Goal: Task Accomplishment & Management: Complete application form

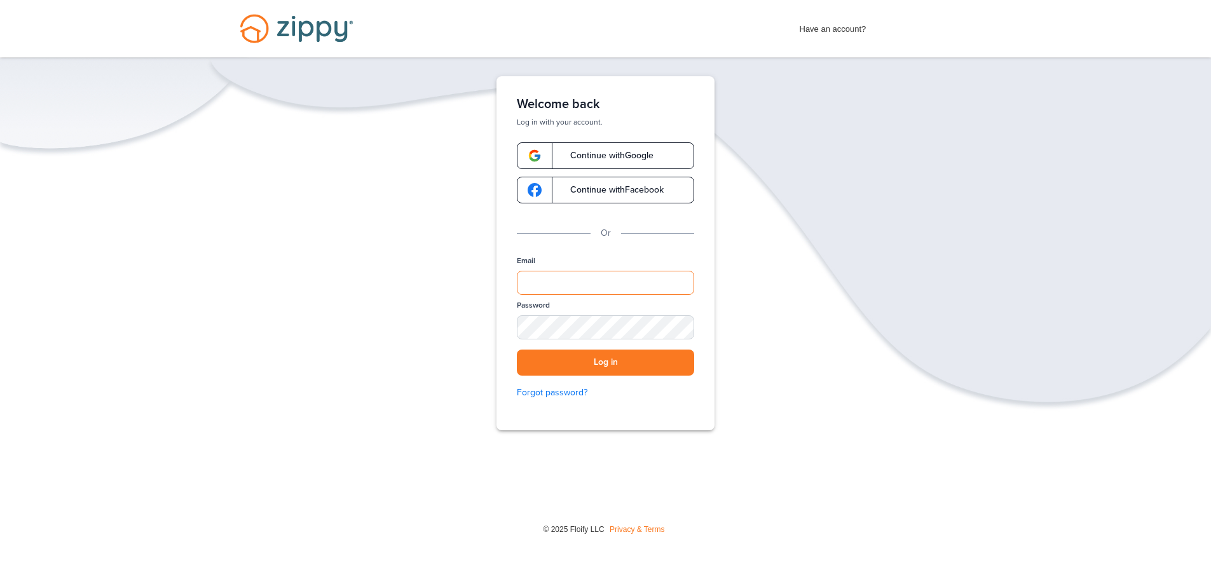
click at [528, 278] on input "Email" at bounding box center [605, 283] width 177 height 24
paste input "**********"
type input "**********"
click at [627, 364] on button "Log in" at bounding box center [605, 363] width 177 height 26
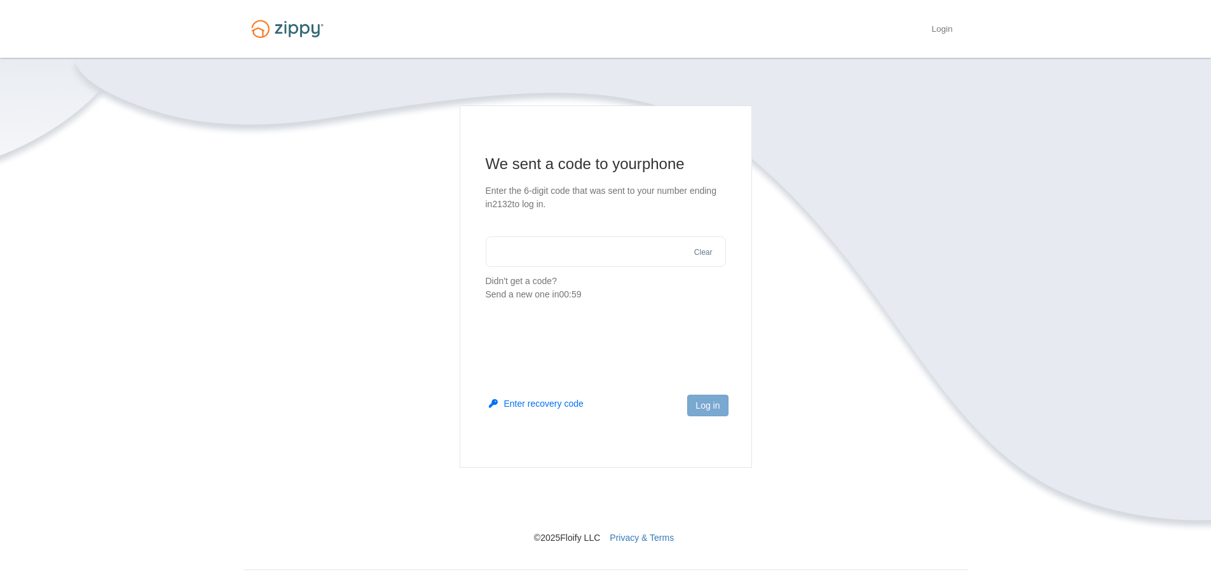
click at [504, 249] on input "text" at bounding box center [606, 251] width 240 height 31
type input "******"
click at [707, 402] on button "Log in" at bounding box center [707, 406] width 41 height 22
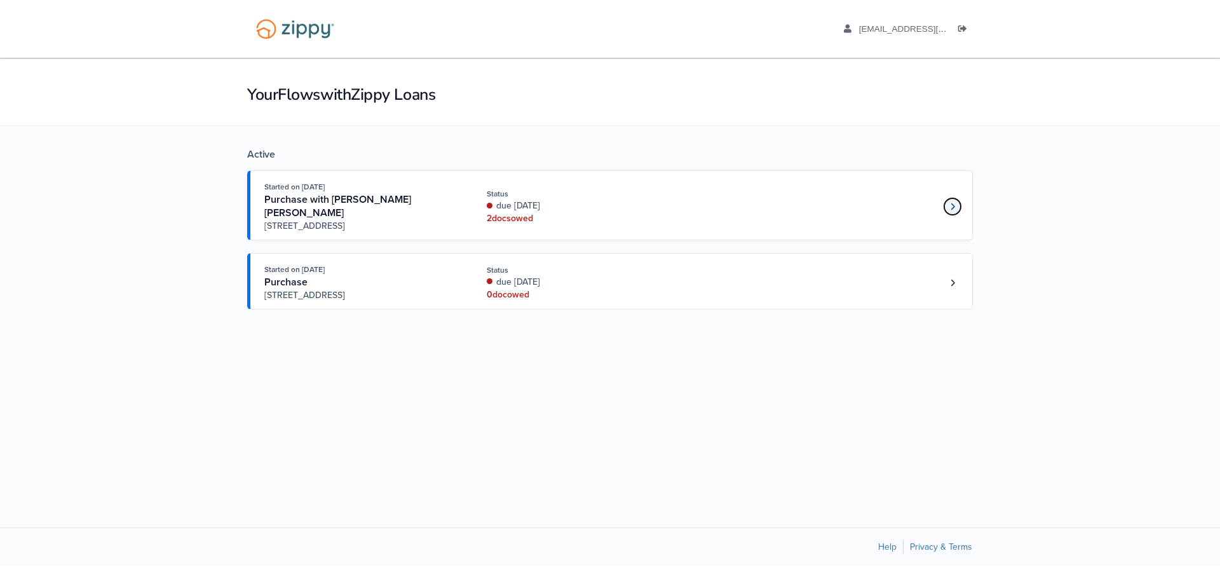
click at [951, 207] on icon "Loan number 4205302" at bounding box center [953, 206] width 4 height 9
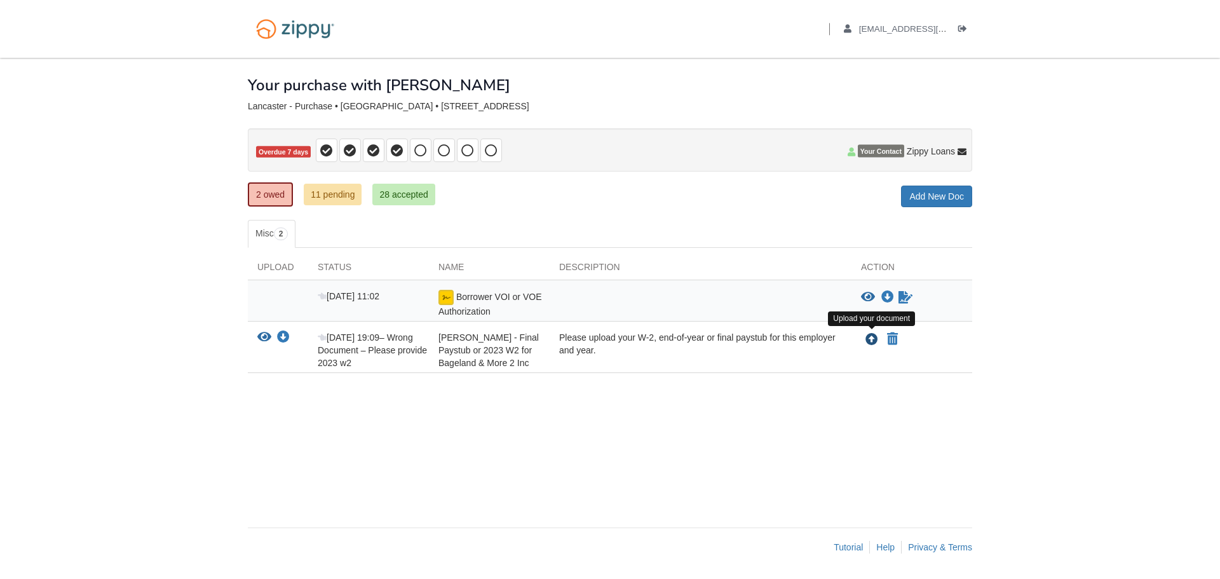
click at [873, 339] on icon "Upload Laurie Lancaster - Final Paystub or 2023 W2 for Bageland & More 2 Inc" at bounding box center [872, 340] width 13 height 13
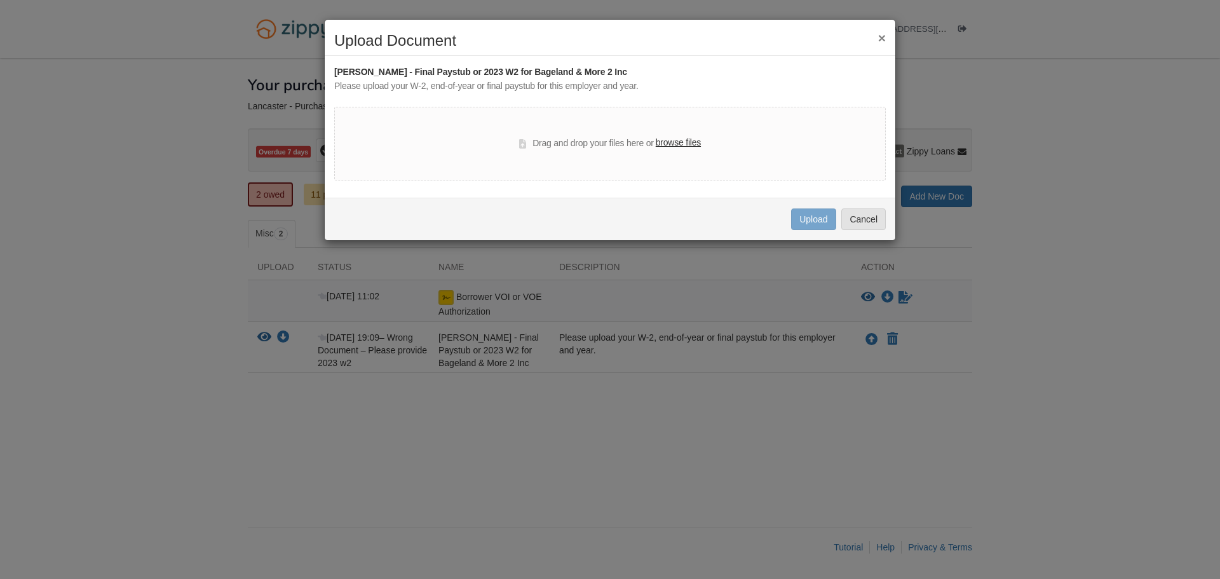
click at [676, 144] on label "browse files" at bounding box center [678, 143] width 45 height 14
click at [0, 0] on input "browse files" at bounding box center [0, 0] width 0 height 0
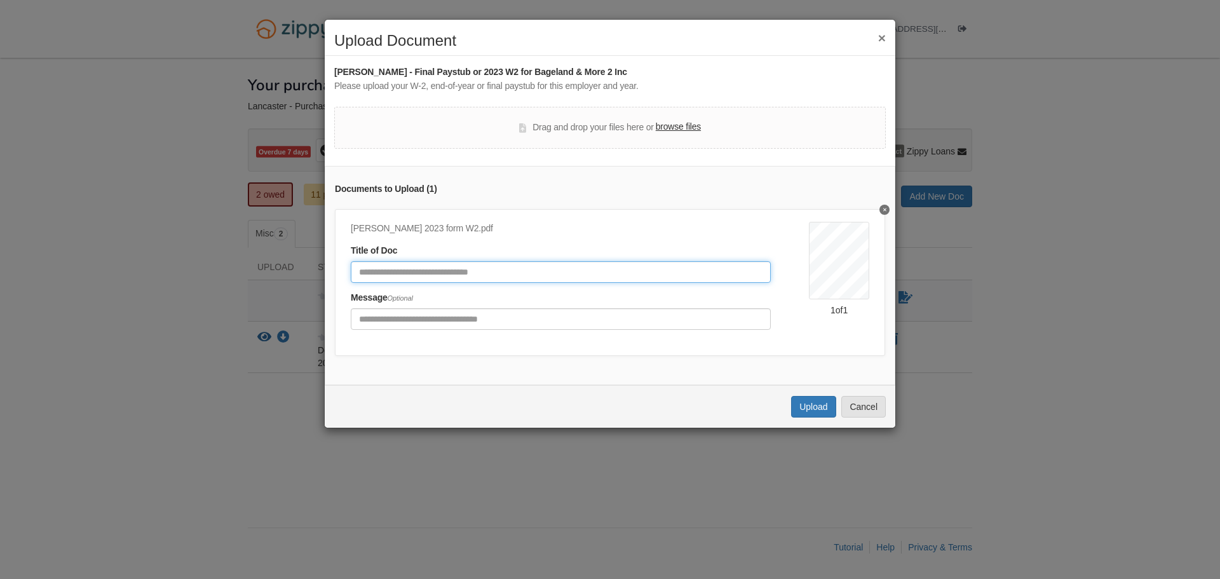
click at [365, 270] on input "Document Title" at bounding box center [561, 272] width 420 height 22
type input "*"
type input "**********"
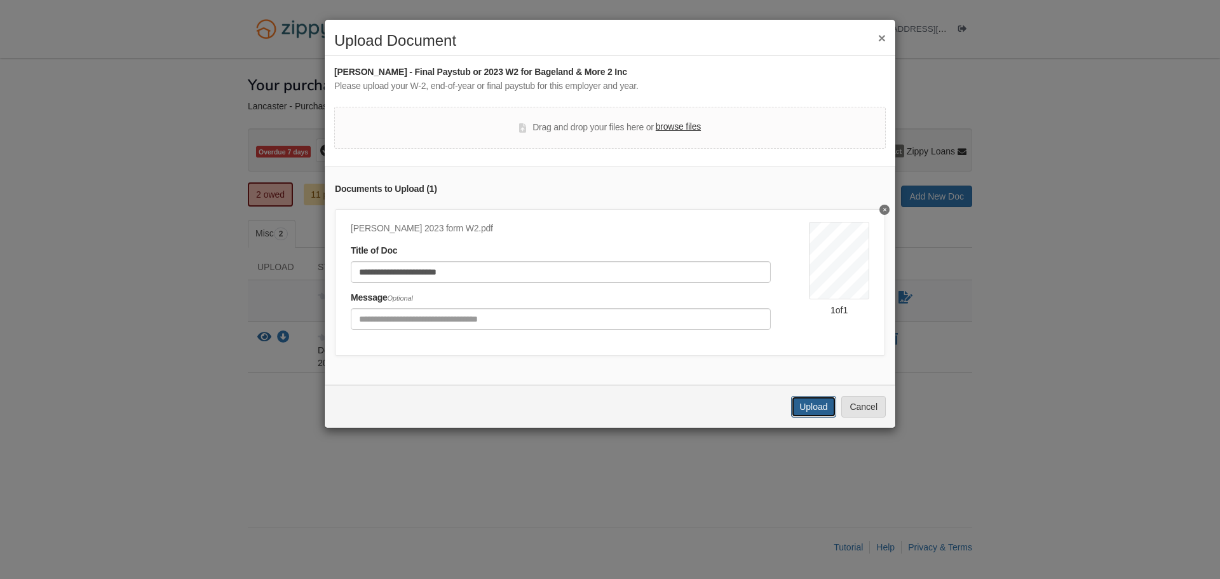
click at [803, 417] on button "Upload" at bounding box center [813, 407] width 44 height 22
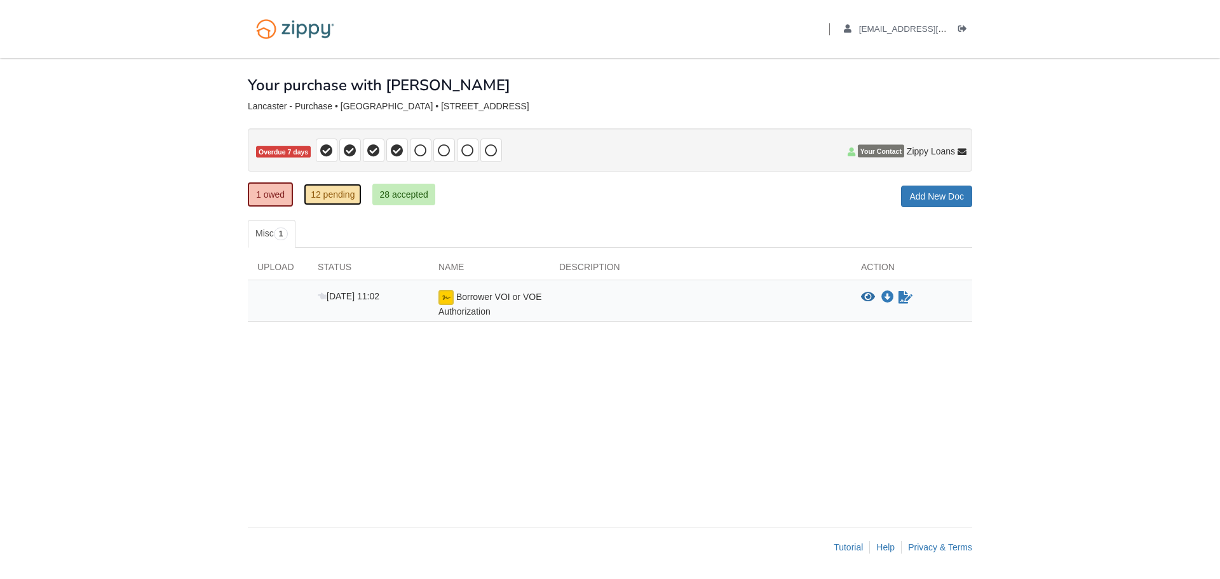
click at [334, 196] on link "12 pending" at bounding box center [333, 195] width 58 height 22
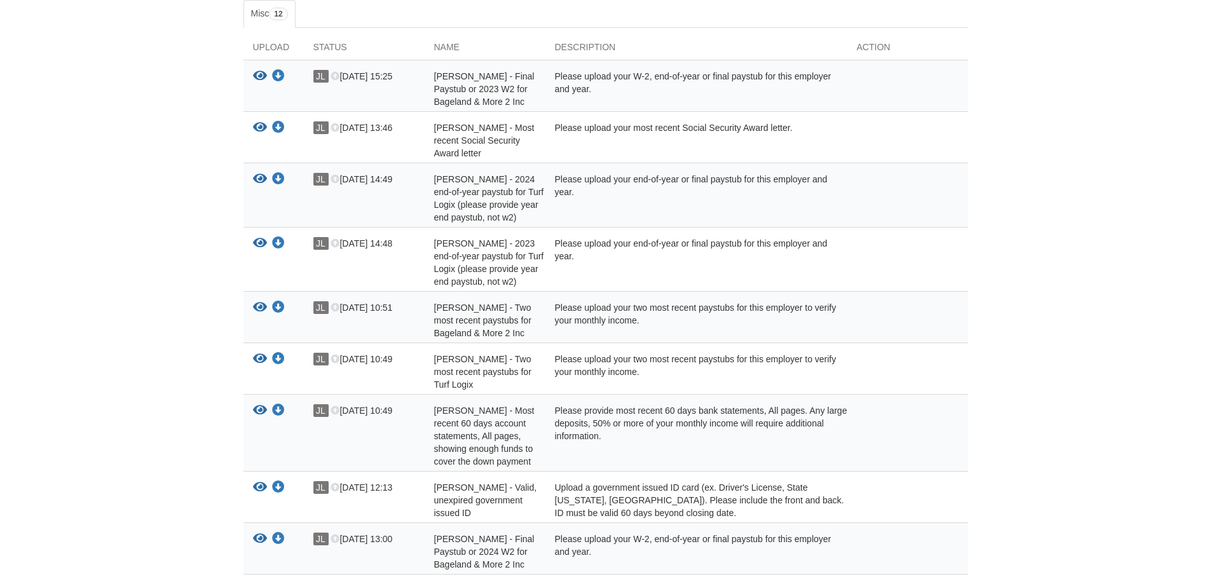
scroll to position [154, 0]
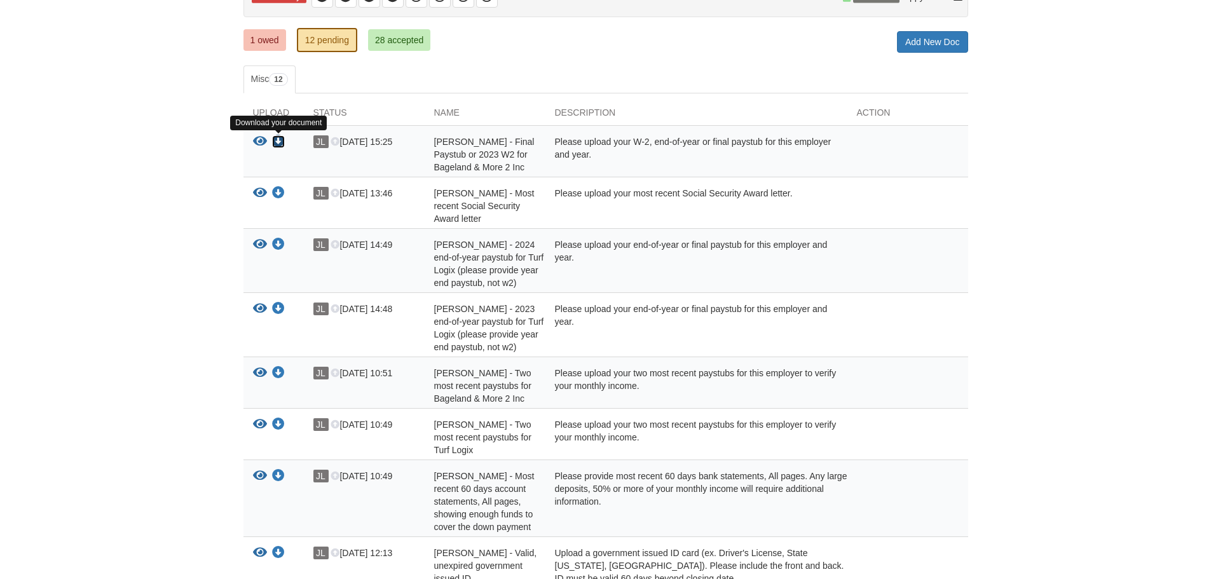
click at [280, 144] on icon "Download Laurie Lancaster - Final Paystub or 2023 W2 for Bageland & More 2 Inc" at bounding box center [278, 141] width 13 height 13
click at [256, 191] on icon "View Laurie Lancaster - Most recent Social Security Award letter" at bounding box center [260, 193] width 14 height 13
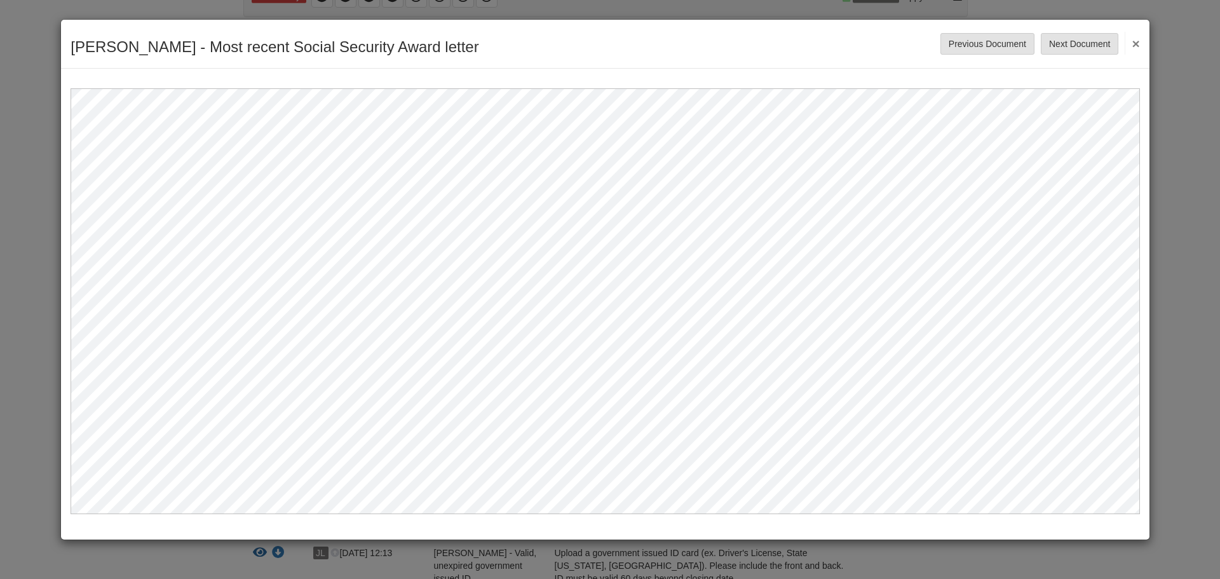
click at [1134, 46] on button "×" at bounding box center [1132, 43] width 15 height 23
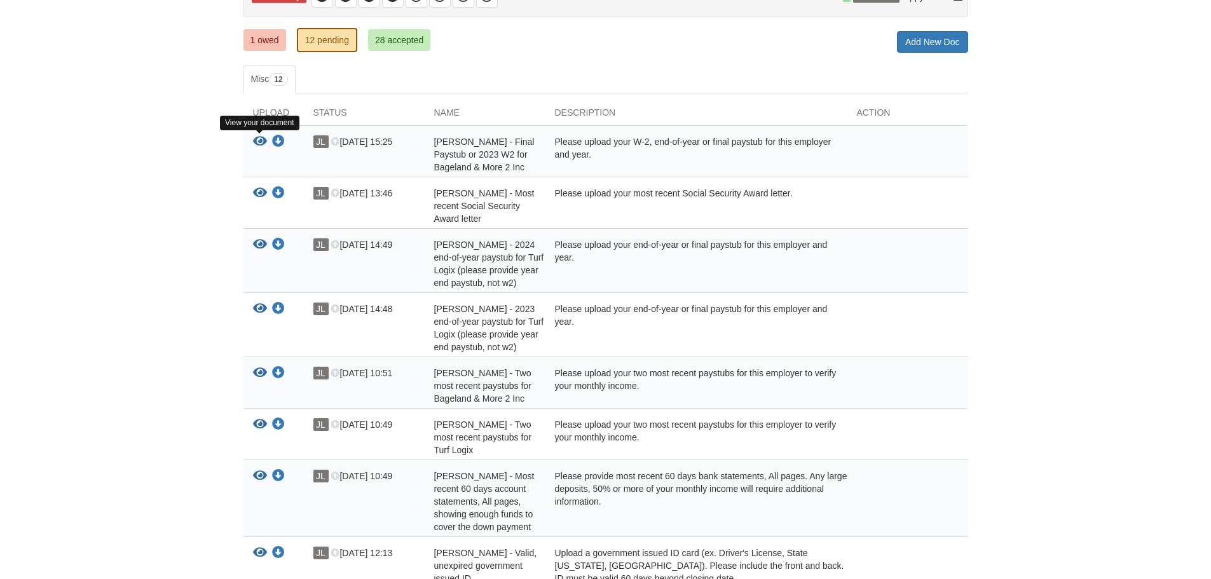
click at [260, 141] on icon "View Laurie Lancaster - Final Paystub or 2023 W2 for Bageland & More 2 Inc" at bounding box center [260, 141] width 14 height 13
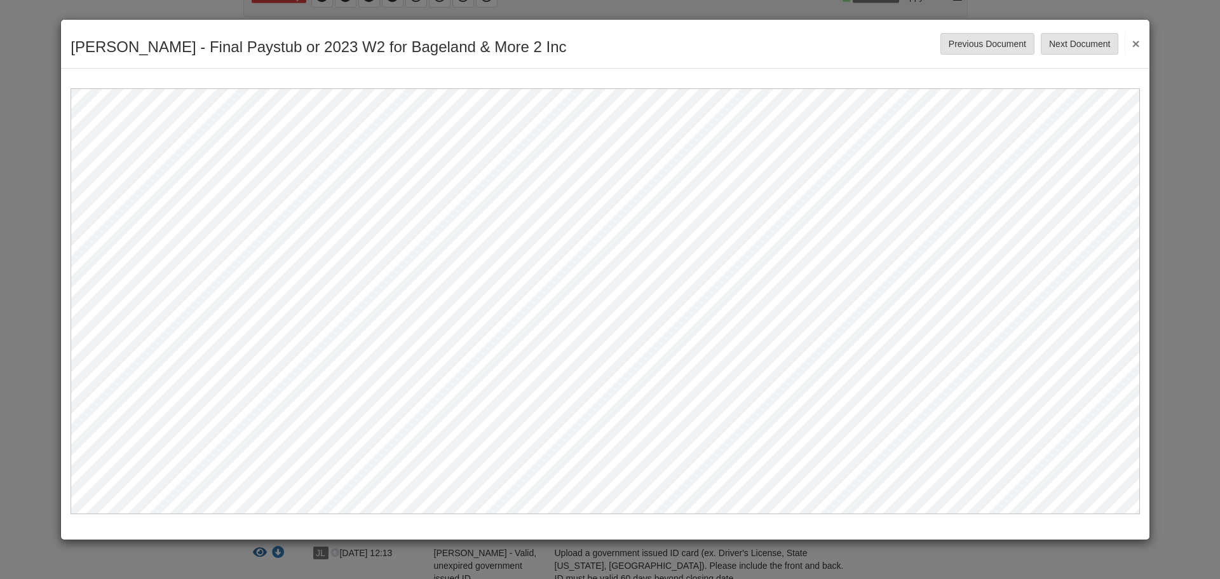
click at [1134, 43] on button "×" at bounding box center [1132, 43] width 15 height 23
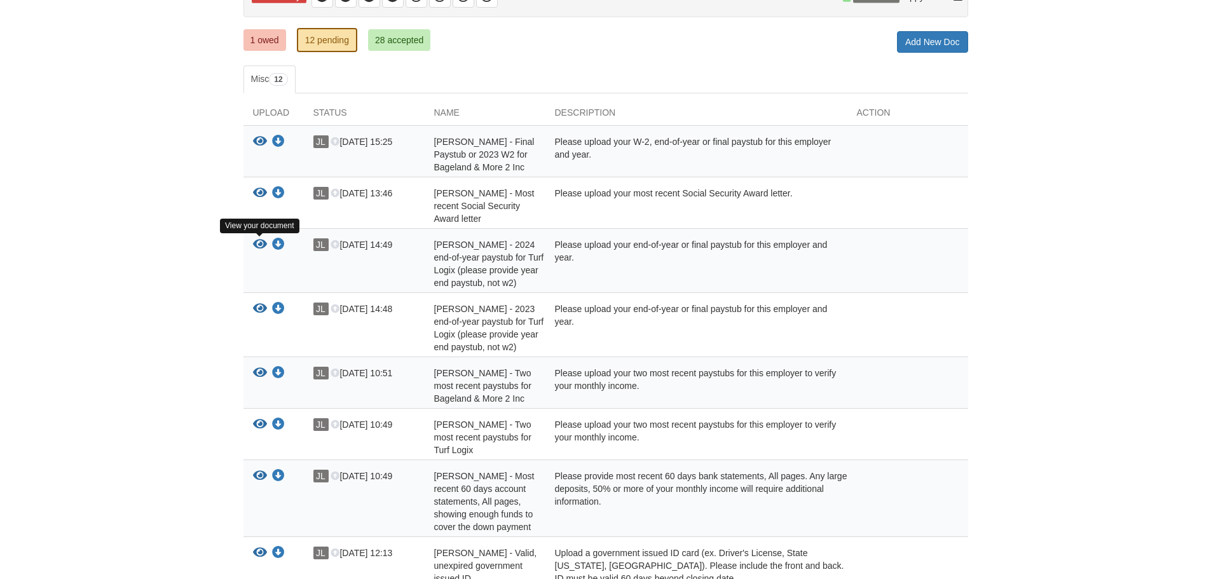
click at [261, 245] on icon "View James Lancaster - 2024 end-of-year paystub for Turf Logix (please provide …" at bounding box center [260, 244] width 14 height 13
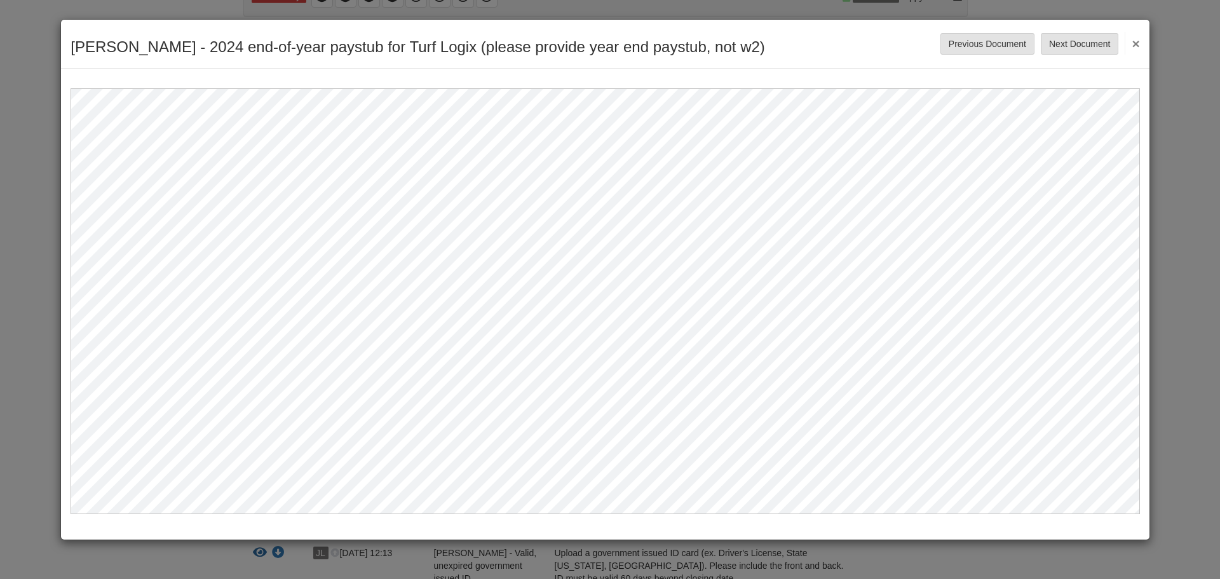
click at [1136, 44] on button "×" at bounding box center [1132, 43] width 15 height 23
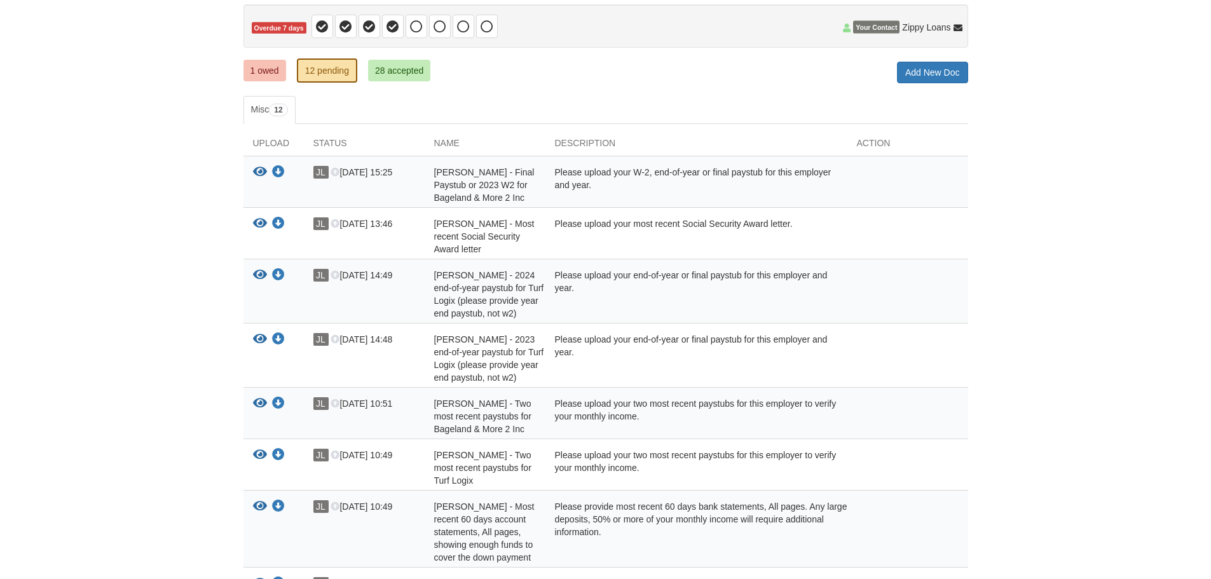
scroll to position [127, 0]
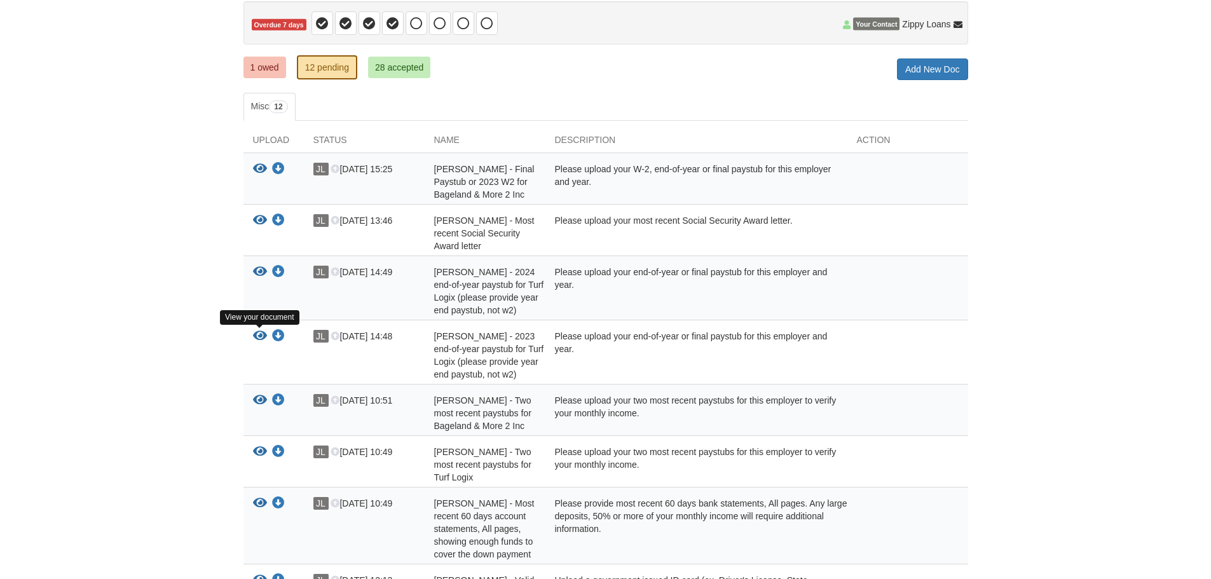
click at [259, 337] on icon "View James Lancaster - 2023 end-of-year paystub for Turf Logix (please provide …" at bounding box center [260, 336] width 14 height 13
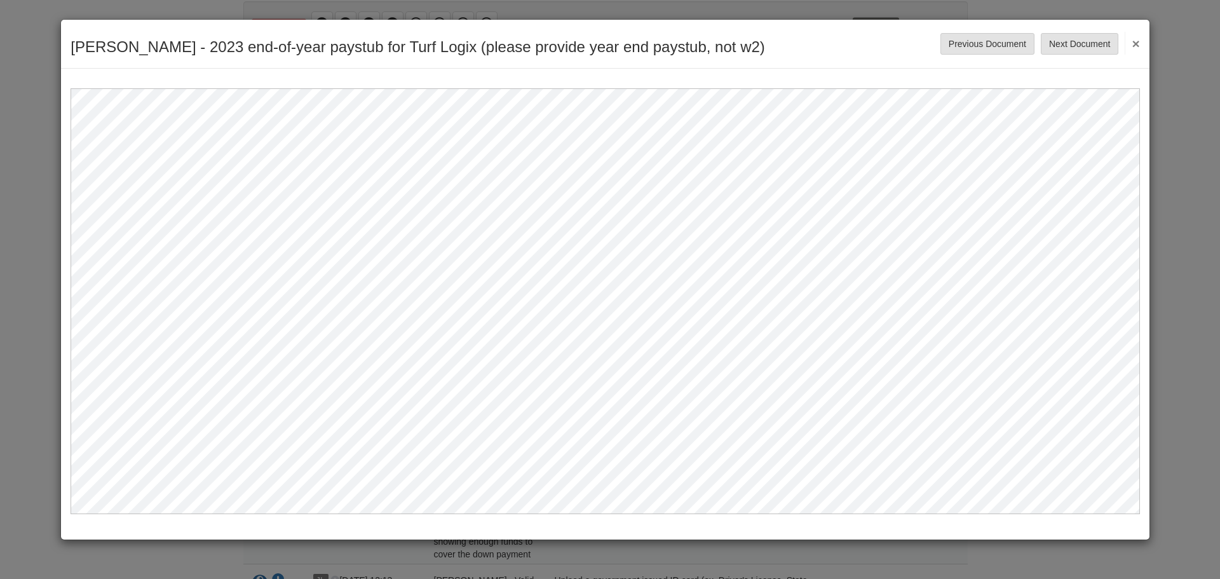
click at [1135, 43] on button "×" at bounding box center [1132, 43] width 15 height 23
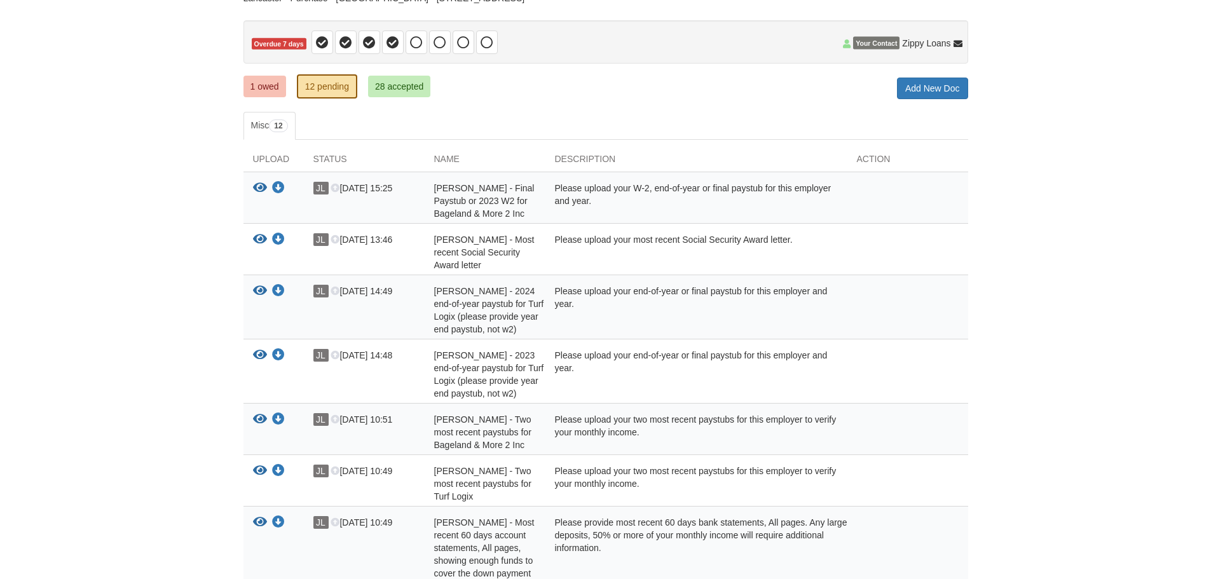
scroll to position [0, 0]
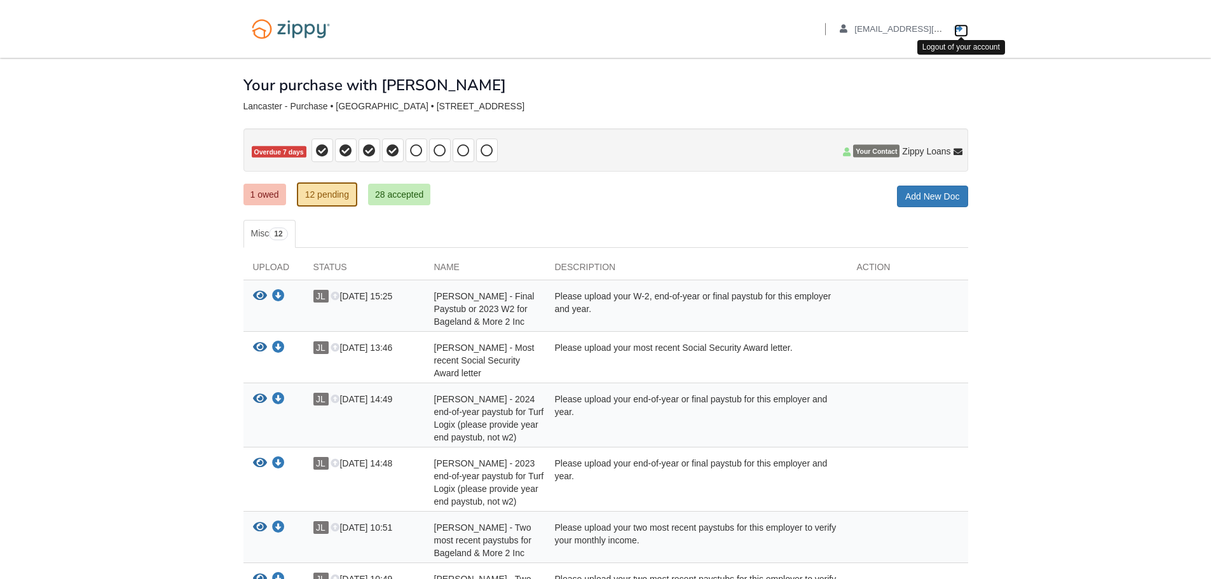
click at [958, 25] on icon "Log out" at bounding box center [958, 29] width 9 height 9
